Goal: Task Accomplishment & Management: Manage account settings

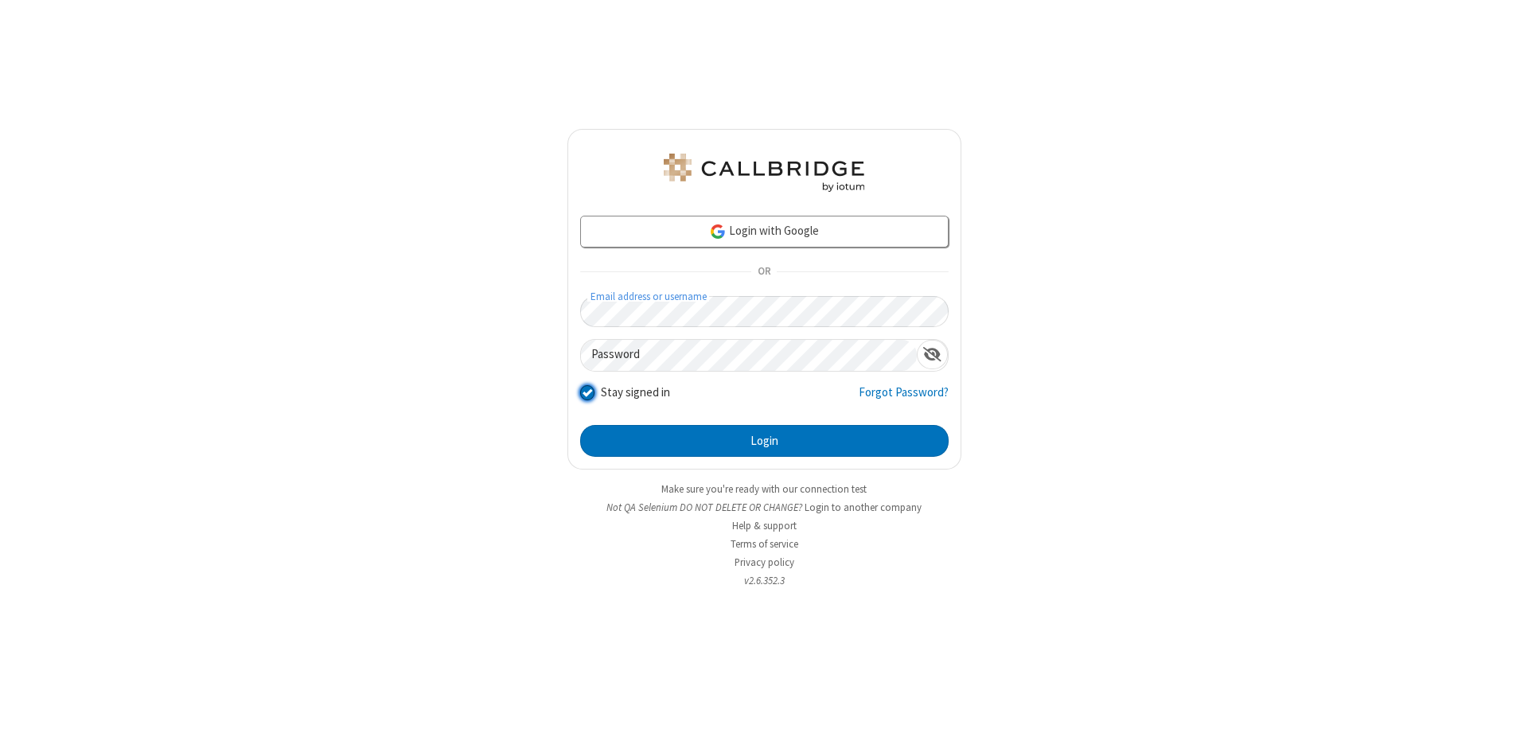
click at [587, 392] on input "Stay signed in" at bounding box center [587, 392] width 15 height 17
checkbox input "false"
click at [764, 441] on button "Login" at bounding box center [764, 441] width 369 height 32
click at [587, 392] on input "Stay signed in" at bounding box center [587, 392] width 15 height 17
checkbox input "false"
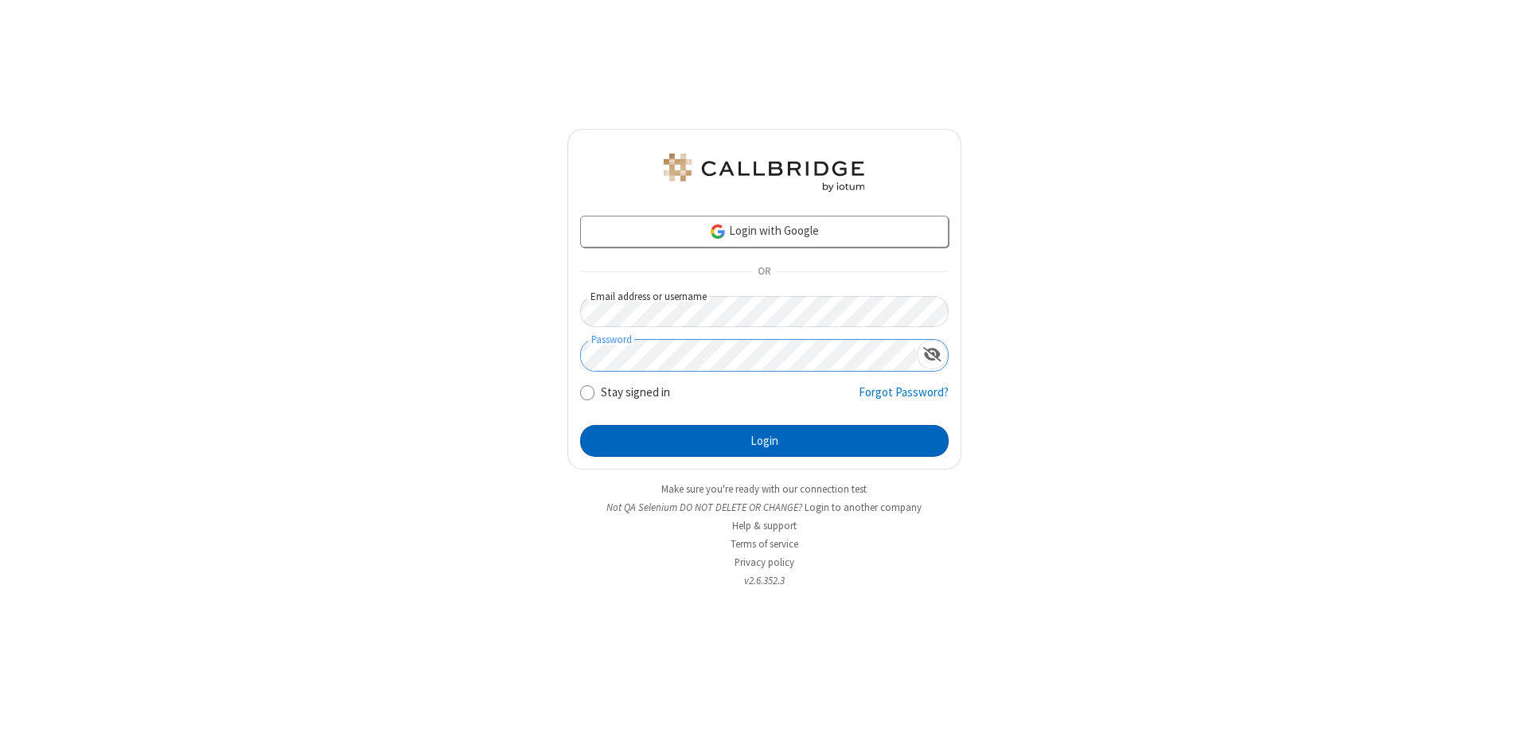
click at [764, 441] on button "Login" at bounding box center [764, 441] width 369 height 32
